Goal: Browse casually

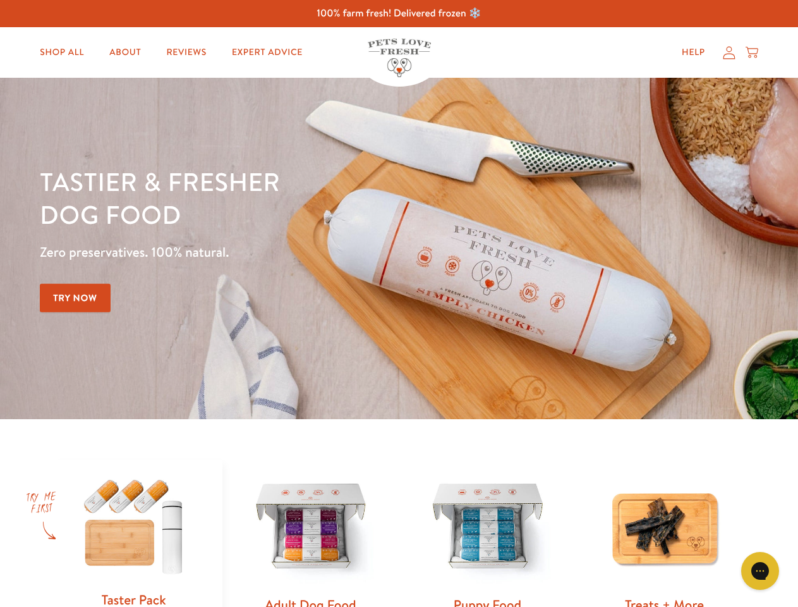
click at [399, 303] on div "Tastier & fresher dog food Zero preservatives. 100% natural. Try Now" at bounding box center [279, 248] width 479 height 167
click at [760, 571] on icon "Gorgias live chat" at bounding box center [760, 570] width 12 height 12
